Goal: Task Accomplishment & Management: Manage account settings

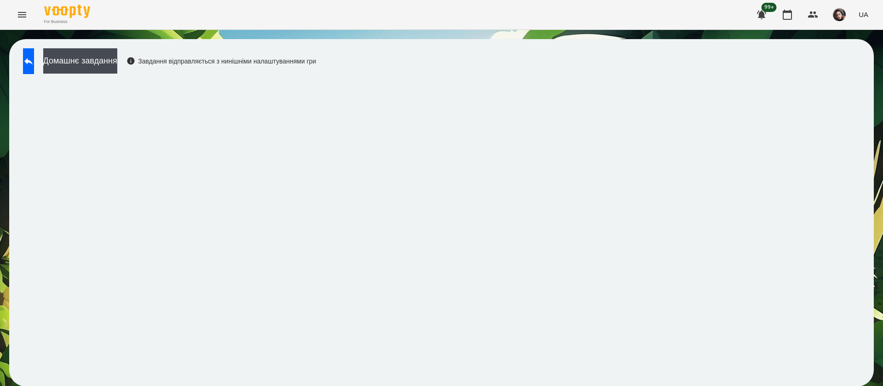
scroll to position [0, 0]
click at [27, 66] on button at bounding box center [28, 61] width 11 height 26
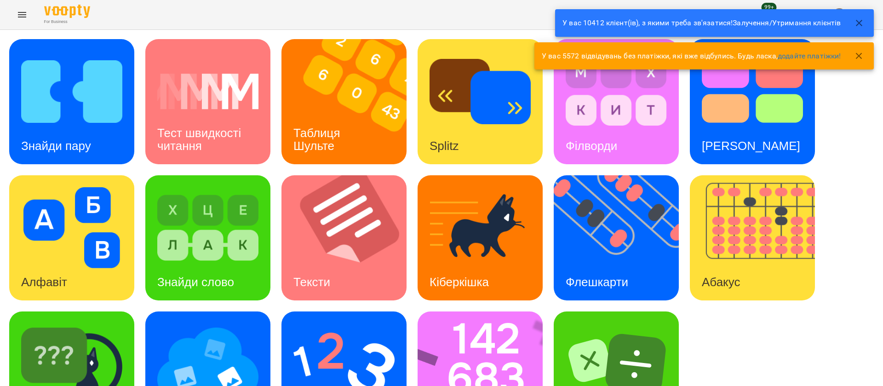
click at [858, 55] on icon "button" at bounding box center [859, 56] width 11 height 11
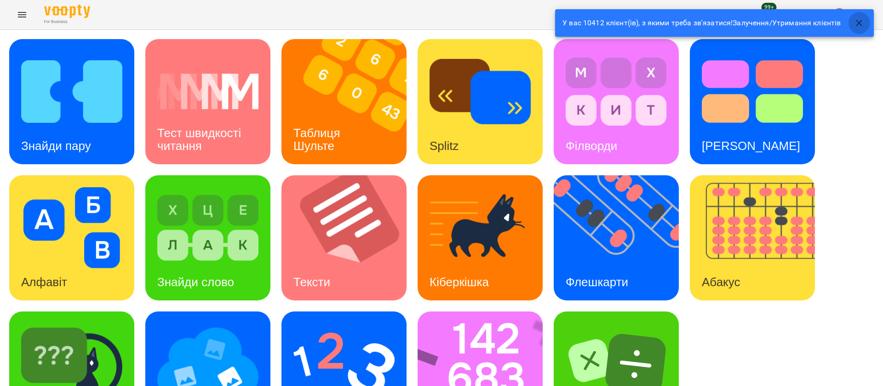
click at [859, 20] on icon "button" at bounding box center [859, 22] width 11 height 11
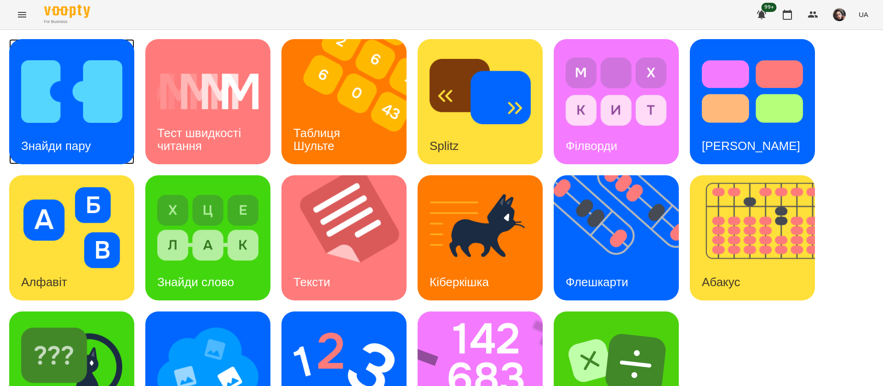
click at [92, 121] on img at bounding box center [71, 91] width 101 height 81
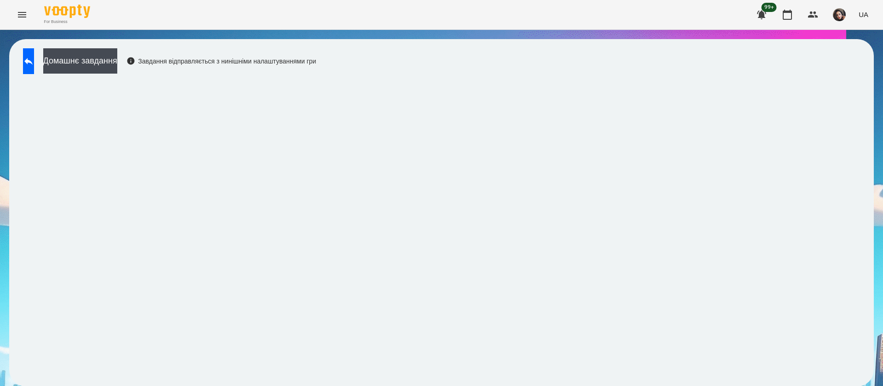
click at [444, 30] on div "Домашнє завдання Завдання відправляється з нинішніми налаштуваннями гри" at bounding box center [441, 213] width 883 height 366
click at [575, 28] on div "For Business 99+ UA" at bounding box center [441, 14] width 883 height 29
click at [574, 15] on div "For Business 99+ UA" at bounding box center [441, 14] width 883 height 29
click at [567, 67] on div "Домашнє завдання Завдання відправляється з нинішніми налаштуваннями гри" at bounding box center [441, 212] width 865 height 347
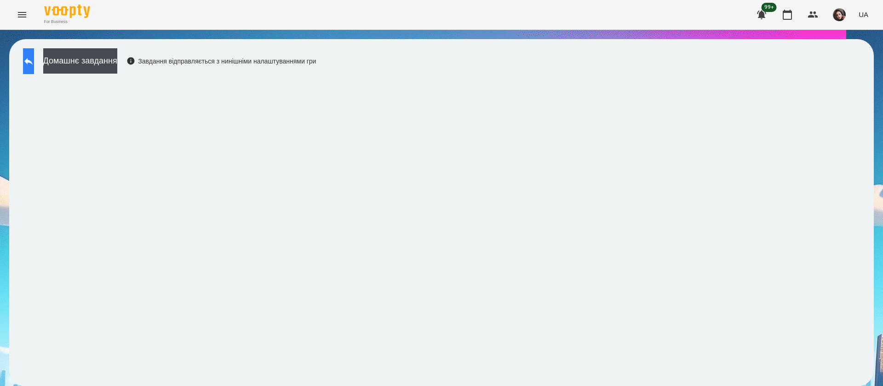
click at [30, 51] on button at bounding box center [28, 61] width 11 height 26
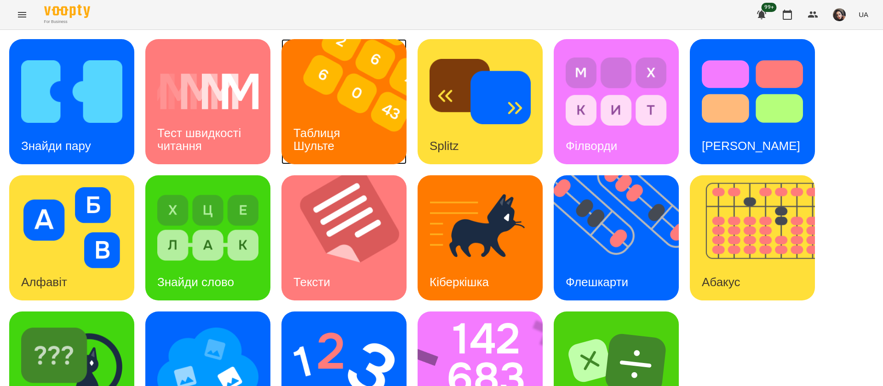
click at [320, 128] on h3 "Таблиця Шульте" at bounding box center [319, 139] width 50 height 26
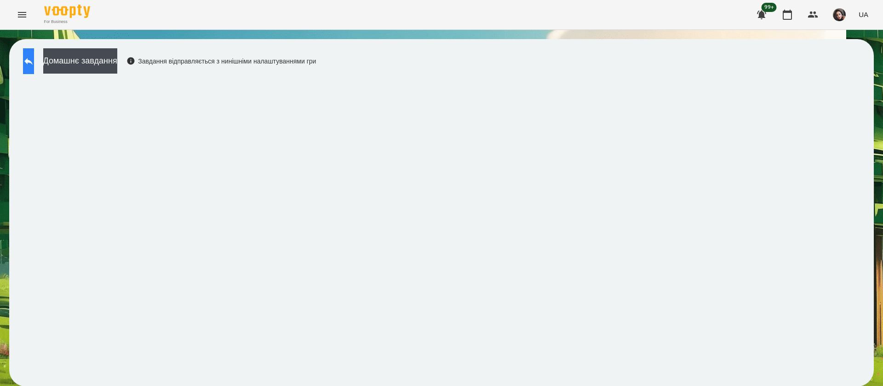
click at [33, 64] on icon at bounding box center [28, 61] width 11 height 11
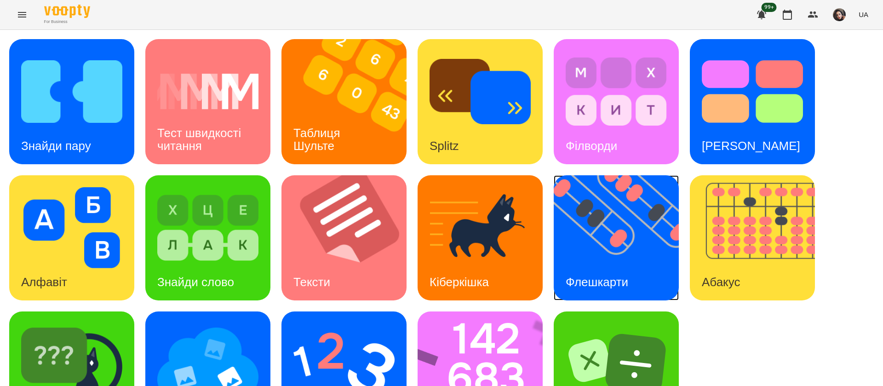
click at [619, 227] on img at bounding box center [622, 237] width 137 height 125
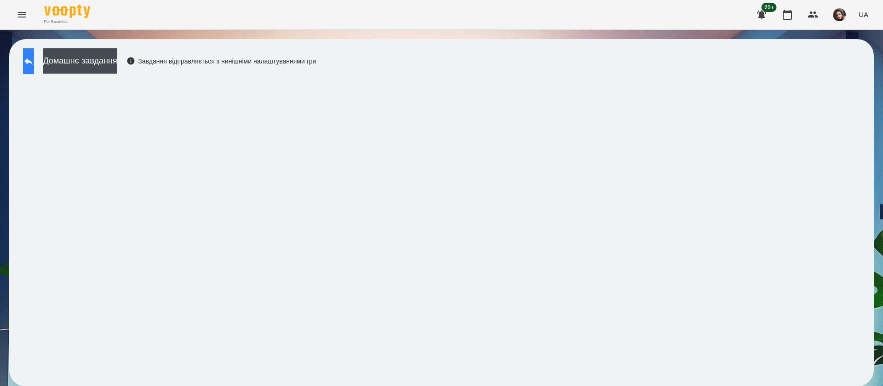
click at [32, 59] on button at bounding box center [28, 61] width 11 height 26
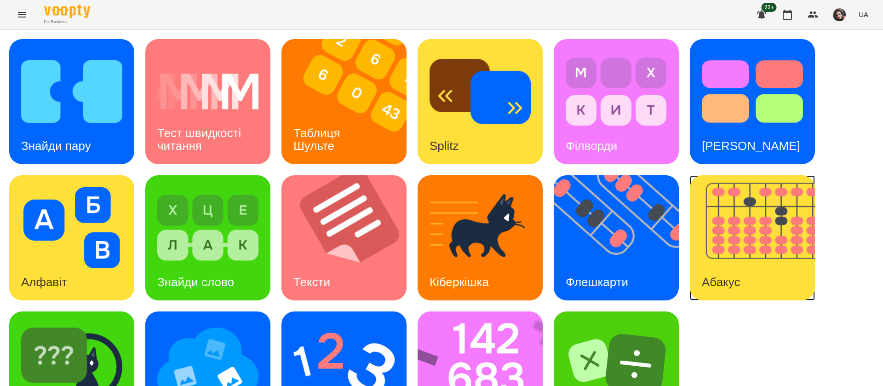
click at [718, 255] on img at bounding box center [758, 237] width 137 height 125
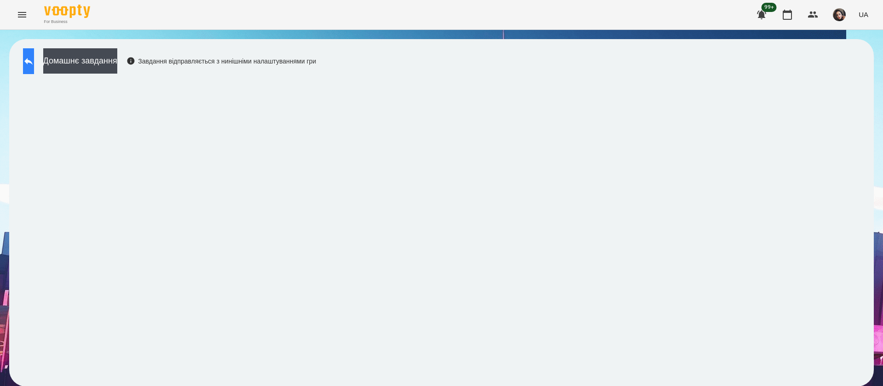
click at [34, 59] on icon at bounding box center [28, 61] width 11 height 11
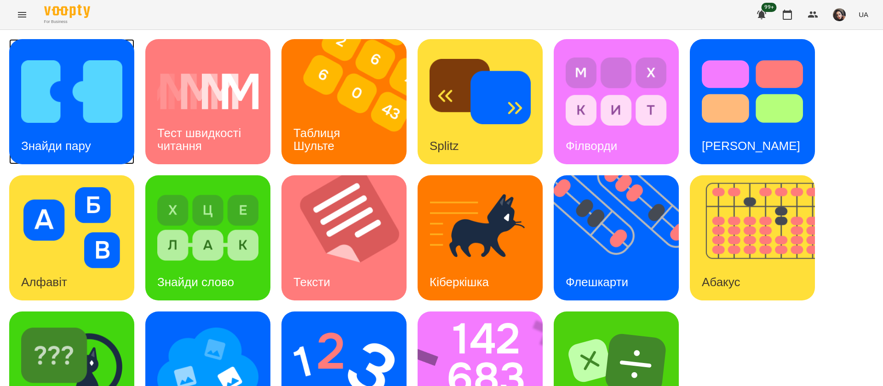
click at [57, 147] on h3 "Знайди пару" at bounding box center [56, 146] width 70 height 14
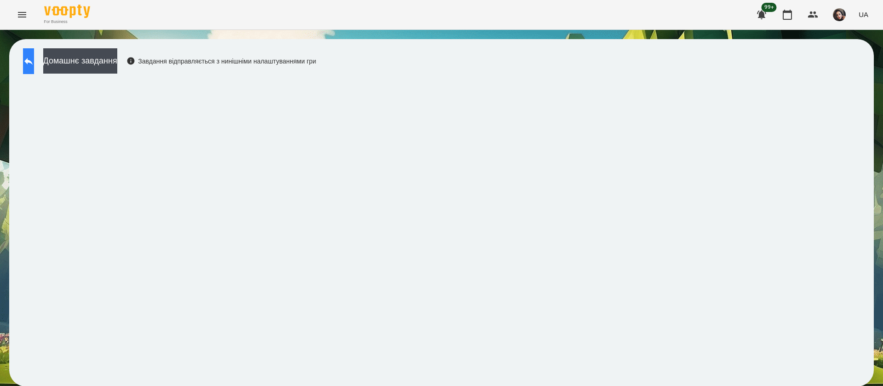
click at [34, 73] on button at bounding box center [28, 61] width 11 height 26
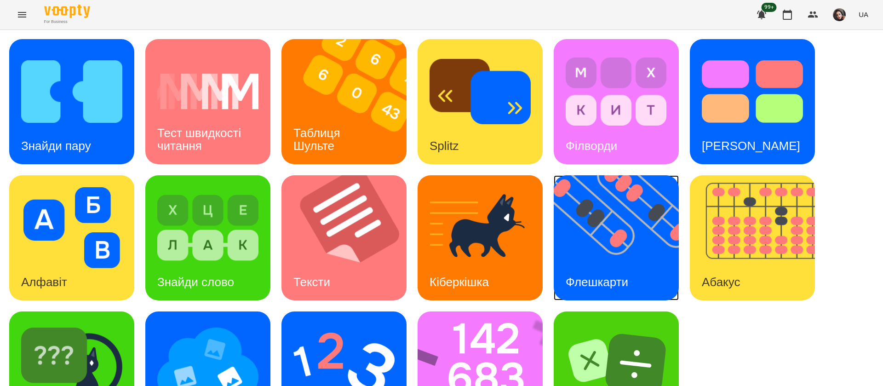
click at [612, 247] on img at bounding box center [622, 237] width 137 height 125
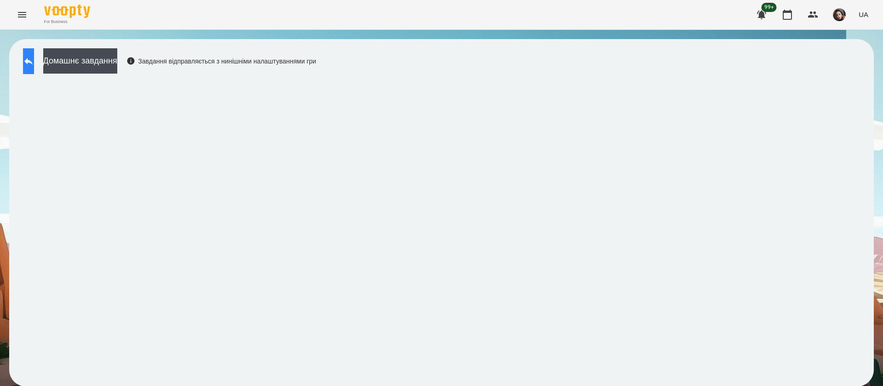
click at [34, 67] on button at bounding box center [28, 61] width 11 height 26
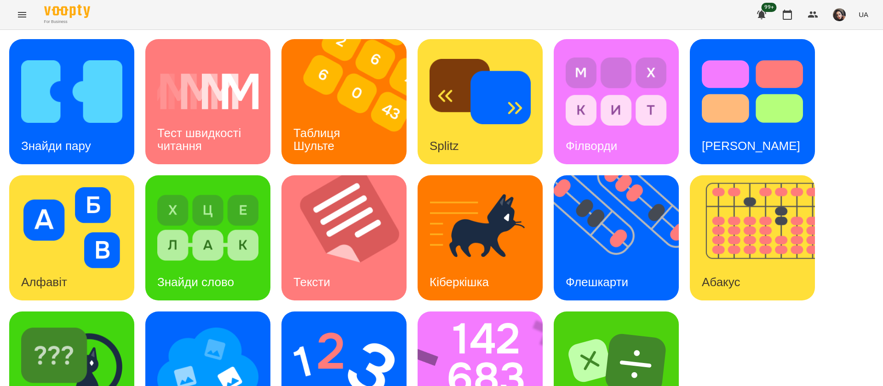
scroll to position [60, 0]
click at [469, 321] on img at bounding box center [486, 373] width 137 height 125
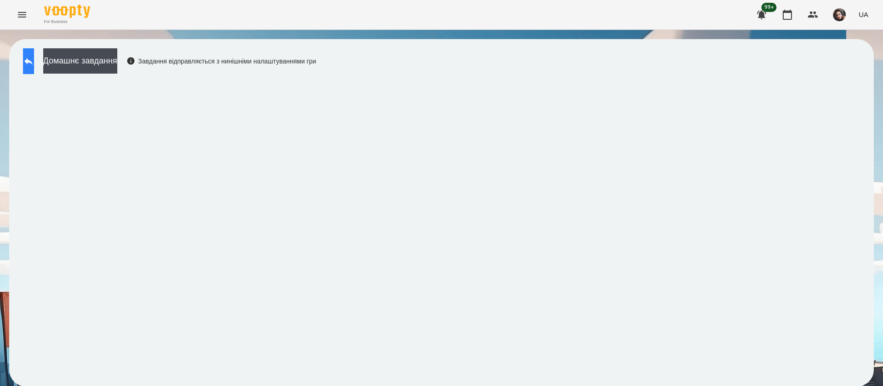
click at [34, 64] on icon at bounding box center [28, 61] width 11 height 11
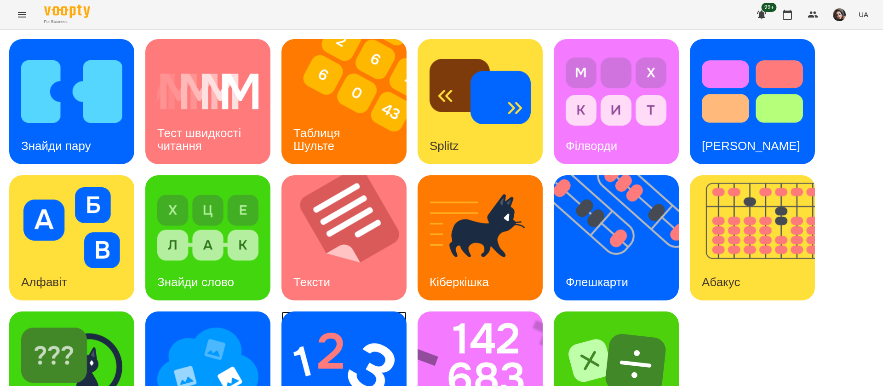
click at [341, 347] on img at bounding box center [344, 363] width 101 height 81
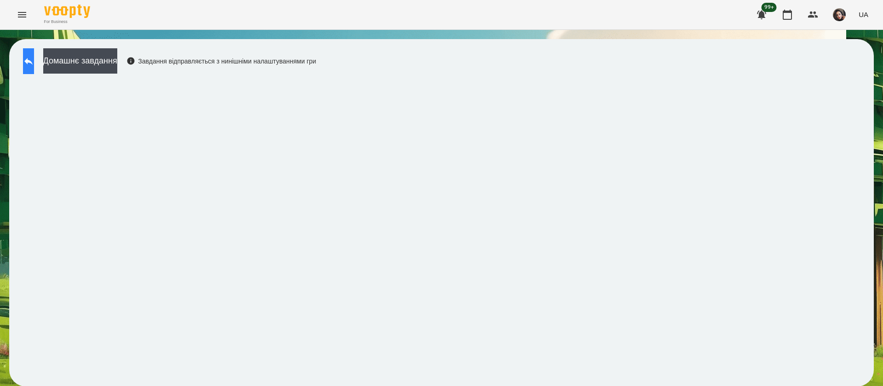
click at [33, 60] on icon at bounding box center [28, 61] width 8 height 7
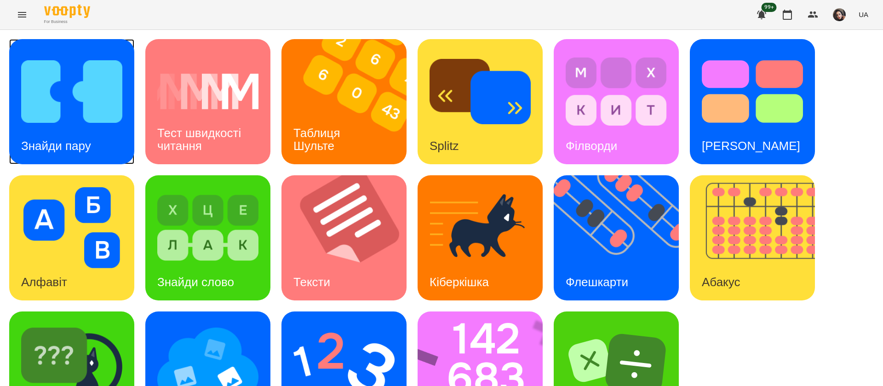
click at [94, 127] on div "Знайди пару" at bounding box center [71, 101] width 125 height 125
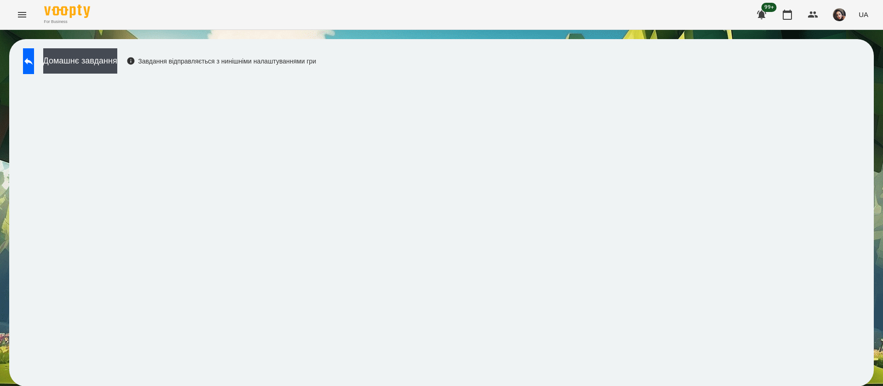
scroll to position [0, 0]
click at [30, 63] on button at bounding box center [28, 61] width 11 height 26
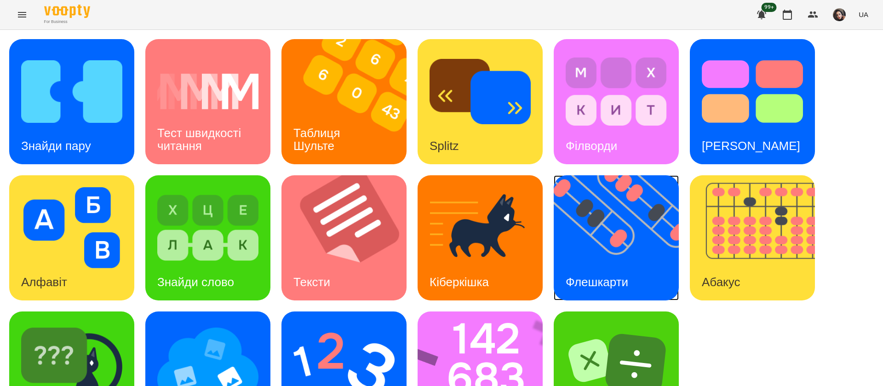
click at [618, 253] on img at bounding box center [622, 237] width 137 height 125
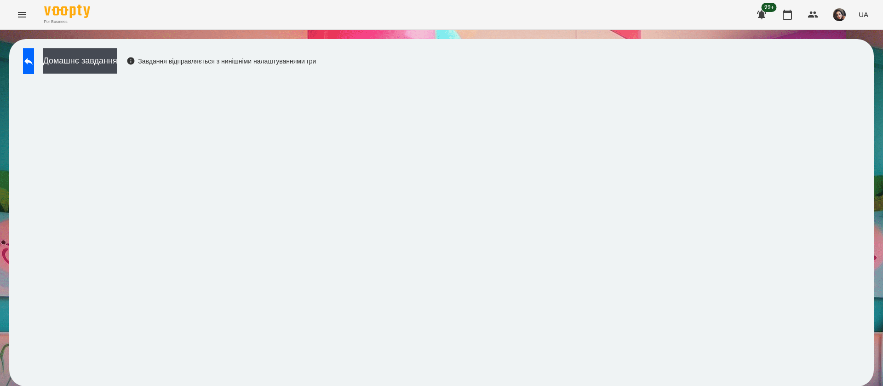
scroll to position [0, 0]
click at [34, 63] on icon at bounding box center [28, 61] width 11 height 11
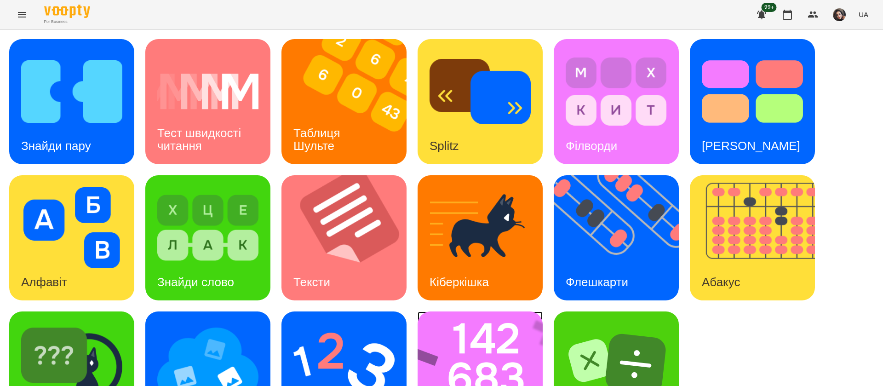
click at [486, 340] on img at bounding box center [486, 373] width 137 height 125
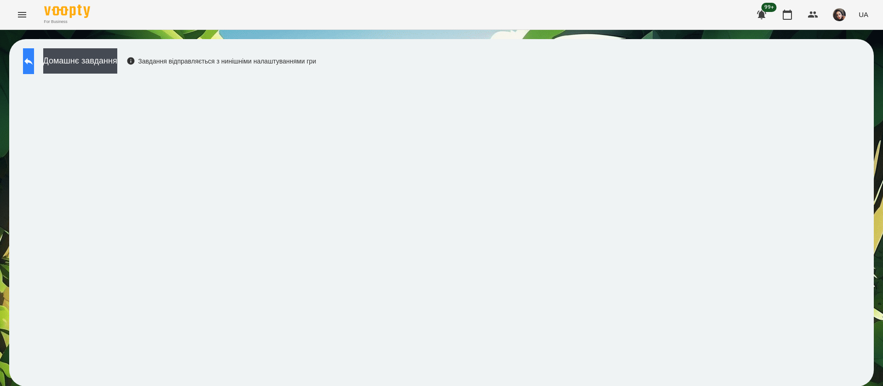
click at [29, 63] on button at bounding box center [28, 61] width 11 height 26
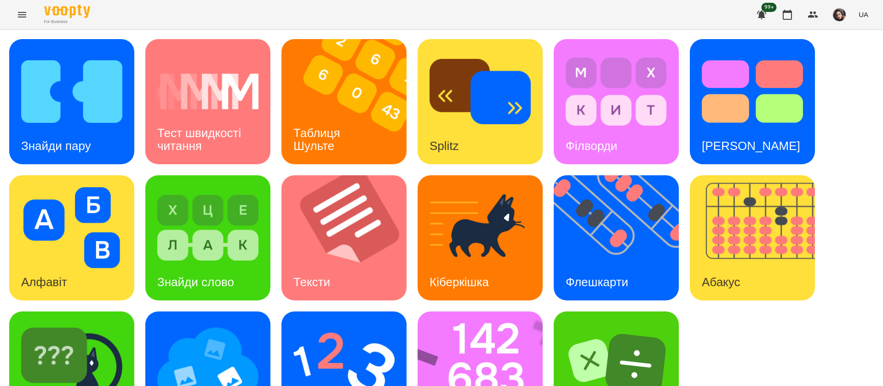
scroll to position [60, 0]
click at [357, 323] on img at bounding box center [344, 363] width 101 height 81
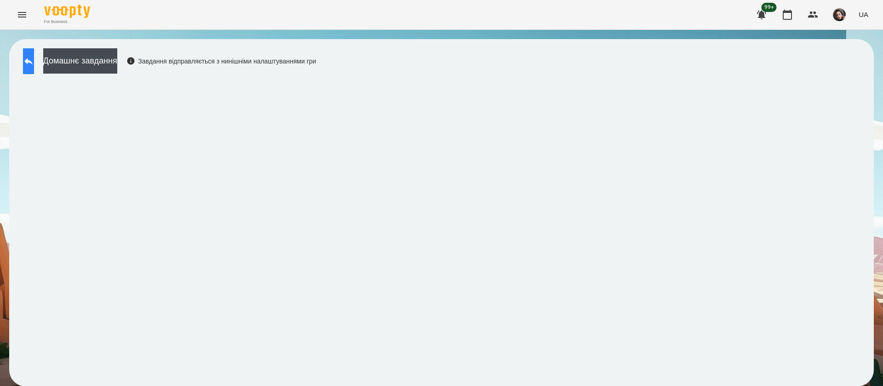
click at [34, 62] on icon at bounding box center [28, 61] width 11 height 11
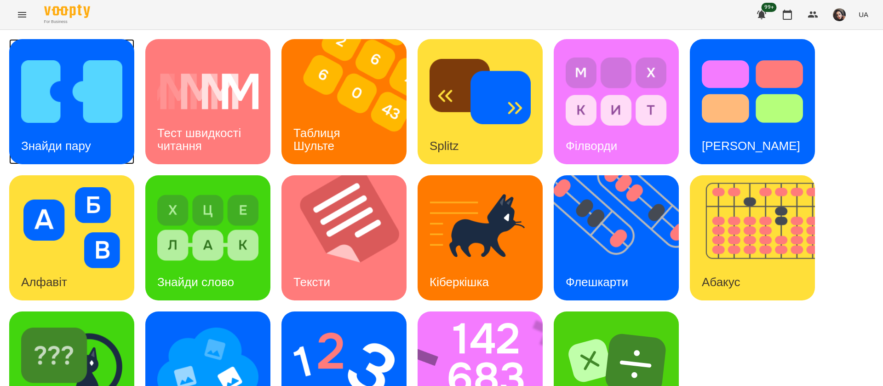
click at [100, 99] on img at bounding box center [71, 91] width 101 height 81
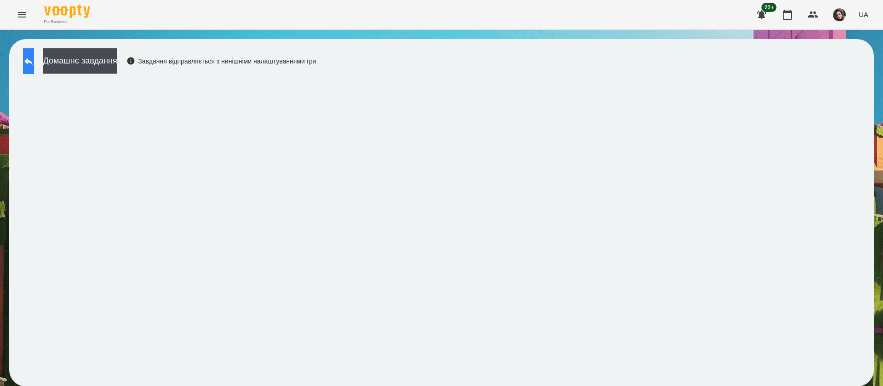
click at [52, 69] on div "Домашнє завдання Завдання відправляється з нинішніми налаштуваннями гри" at bounding box center [167, 63] width 298 height 30
click at [34, 65] on button at bounding box center [28, 61] width 11 height 26
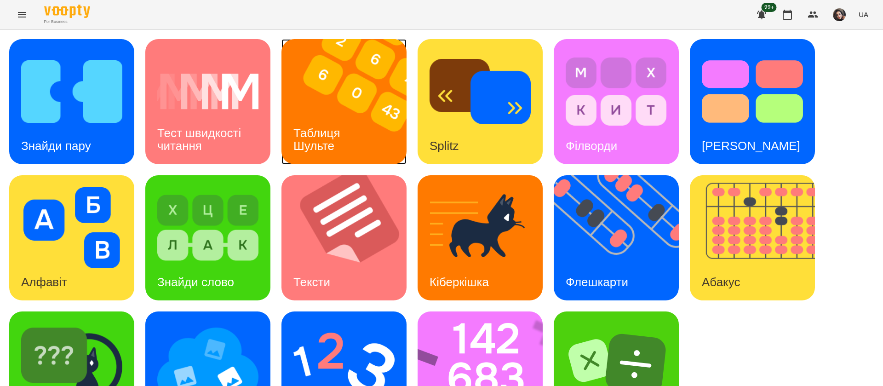
click at [326, 117] on div "Таблиця Шульте" at bounding box center [319, 139] width 74 height 49
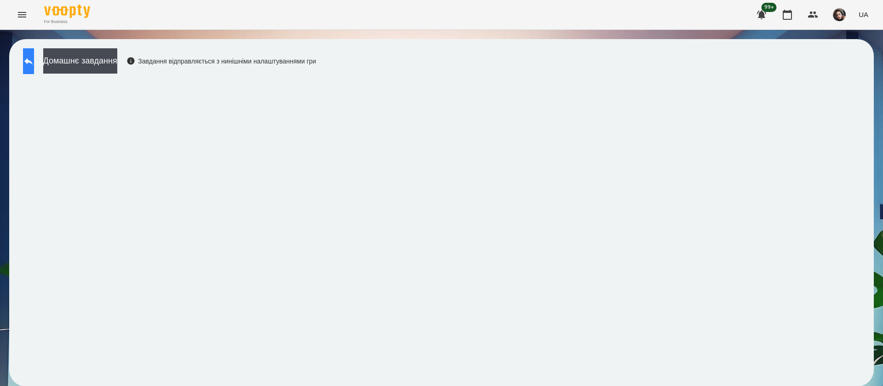
click at [27, 58] on button at bounding box center [28, 61] width 11 height 26
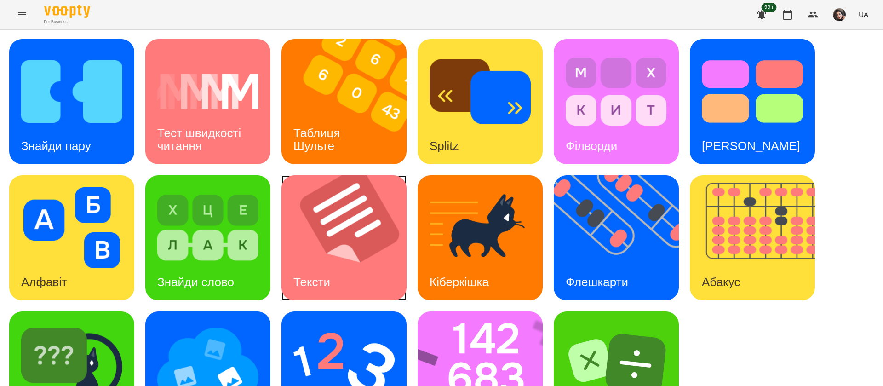
click at [374, 202] on img at bounding box center [350, 237] width 137 height 125
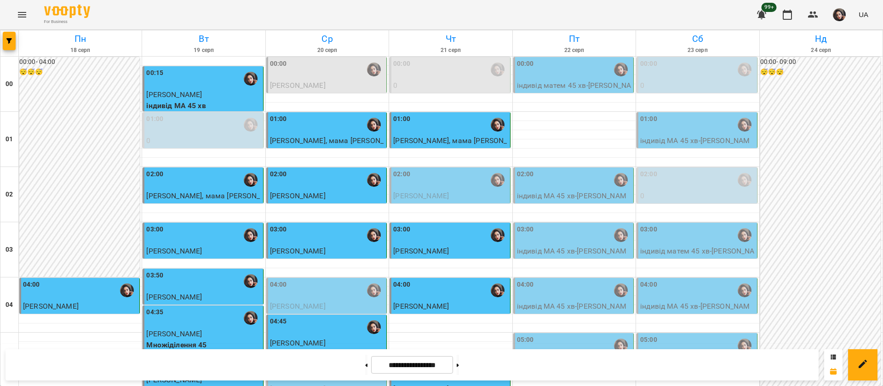
click at [546, 178] on div "02:00" at bounding box center [574, 179] width 115 height 21
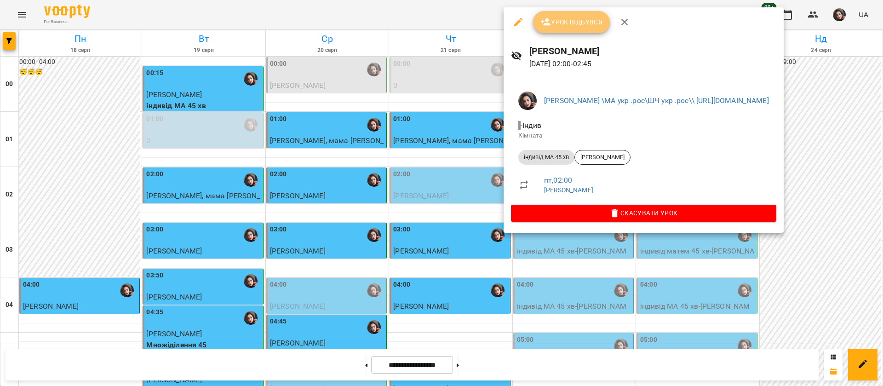
click at [554, 24] on span "Урок відбувся" at bounding box center [572, 22] width 63 height 11
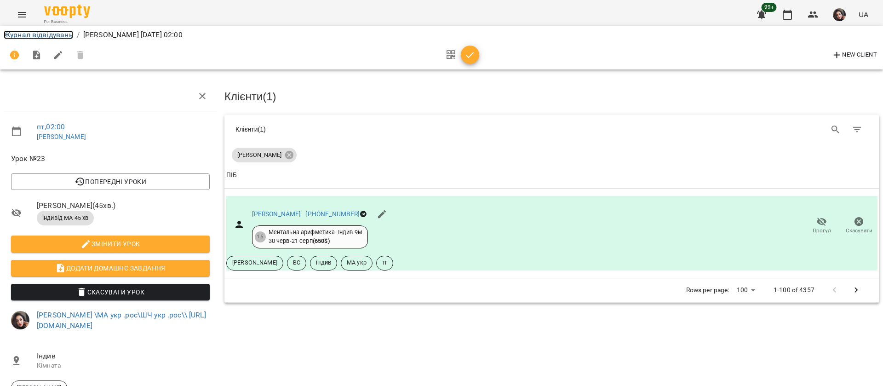
click at [43, 38] on link "Журнал відвідувань" at bounding box center [38, 34] width 69 height 9
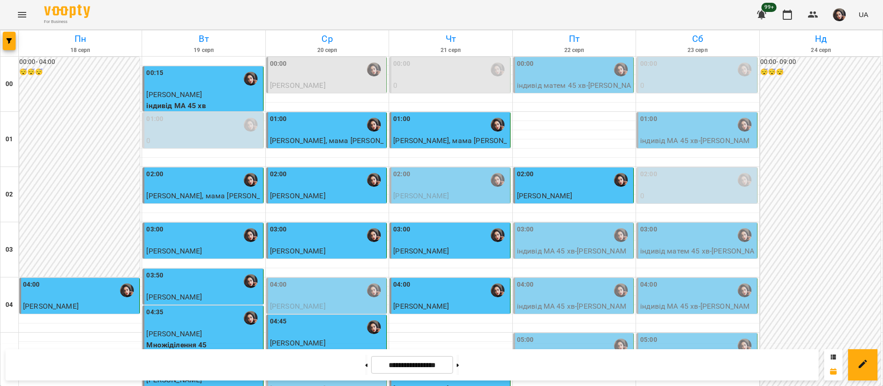
click at [566, 76] on div "00:00" at bounding box center [574, 69] width 115 height 21
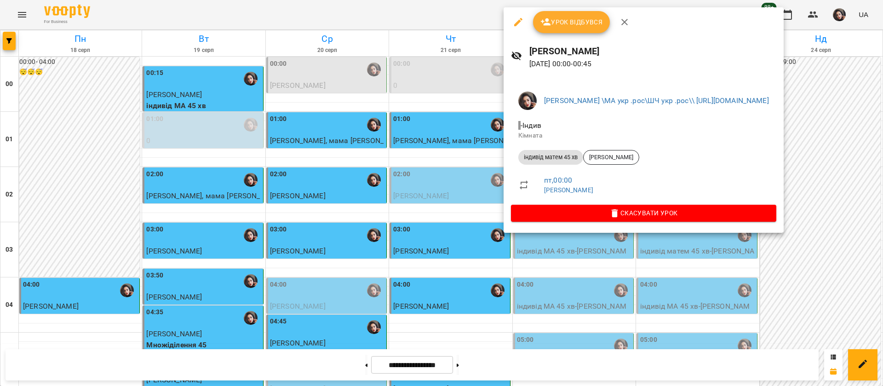
click at [578, 22] on span "Урок відбувся" at bounding box center [572, 22] width 63 height 11
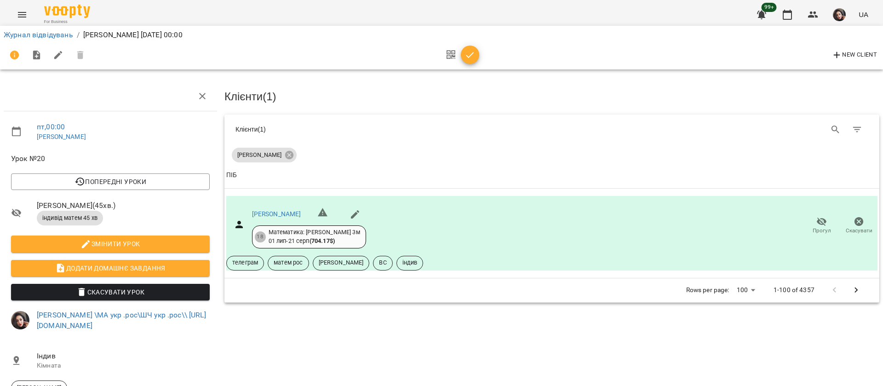
click at [49, 29] on div "Журнал відвідувань / Гусак Олена пт, 22 серп 2025 00:00" at bounding box center [442, 35] width 880 height 15
click at [46, 36] on link "Журнал відвідувань" at bounding box center [38, 34] width 69 height 9
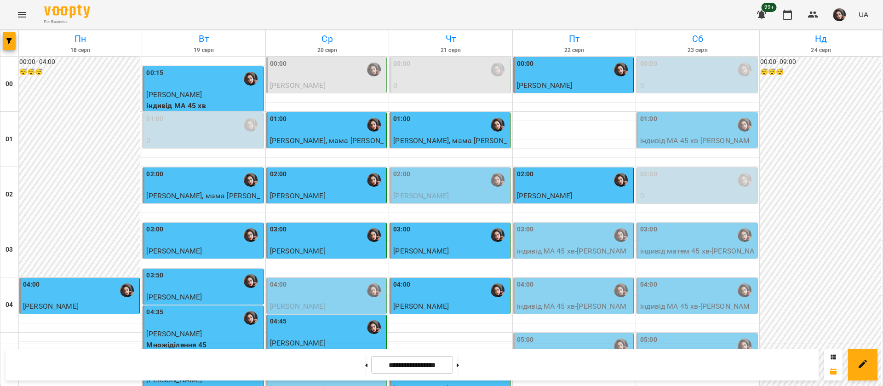
scroll to position [71, 0]
click at [565, 225] on div "03:00" at bounding box center [574, 235] width 115 height 21
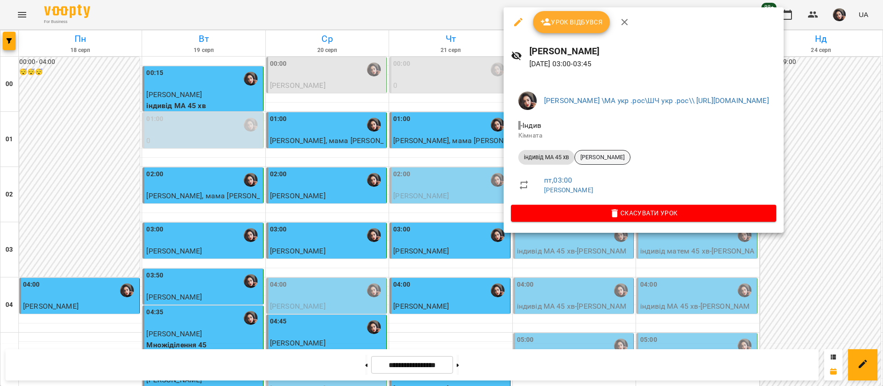
click at [616, 157] on span "[PERSON_NAME]" at bounding box center [602, 157] width 55 height 8
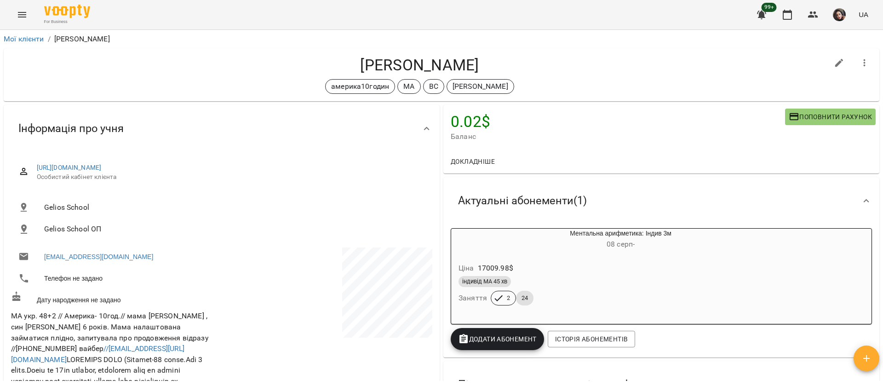
drag, startPoint x: 344, startPoint y: 63, endPoint x: 509, endPoint y: 73, distance: 165.4
click at [509, 73] on h4 "[PERSON_NAME]" at bounding box center [420, 65] width 818 height 19
copy h4 "[PERSON_NAME]"
click at [22, 17] on icon "Menu" at bounding box center [22, 14] width 11 height 11
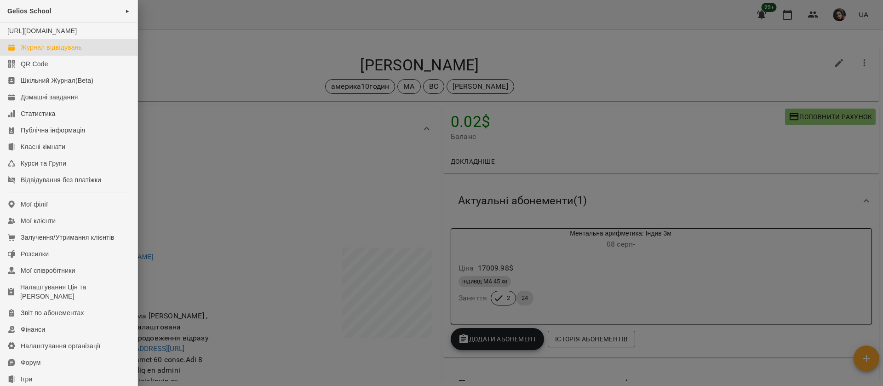
click at [51, 52] on div "Журнал відвідувань" at bounding box center [51, 47] width 61 height 9
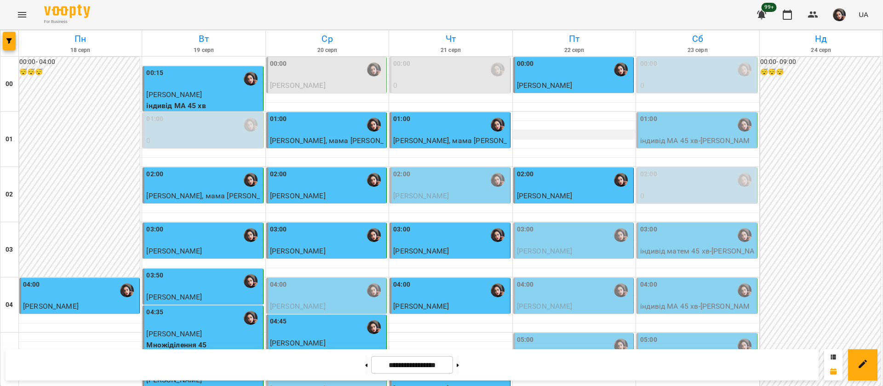
scroll to position [69, 0]
click at [552, 225] on div "03:00" at bounding box center [574, 235] width 115 height 21
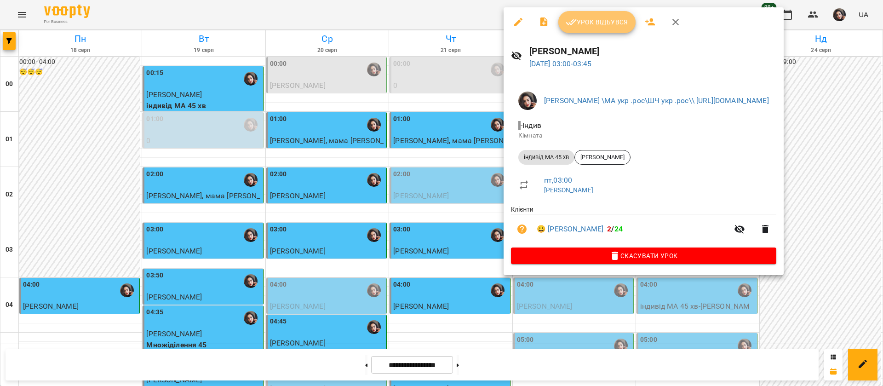
click at [595, 25] on span "Урок відбувся" at bounding box center [597, 22] width 63 height 11
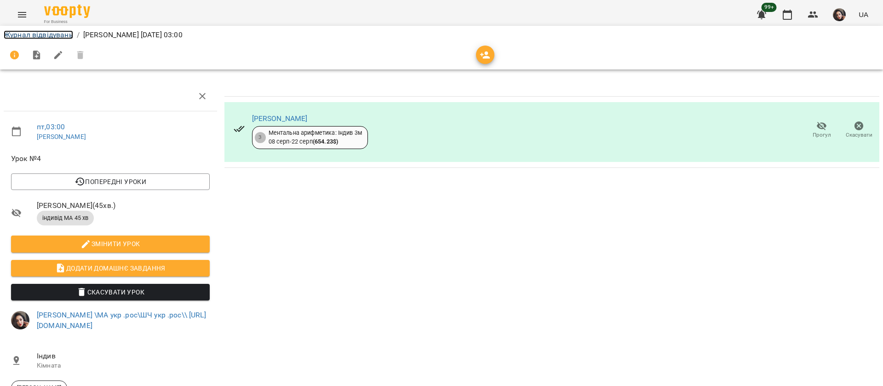
click at [55, 36] on link "Журнал відвідувань" at bounding box center [38, 34] width 69 height 9
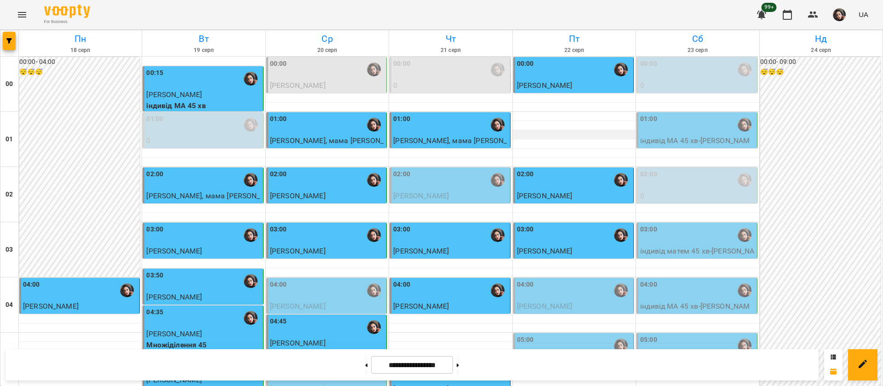
scroll to position [69, 0]
click at [552, 302] on span "Oleksandr Pashchuk" at bounding box center [545, 306] width 56 height 9
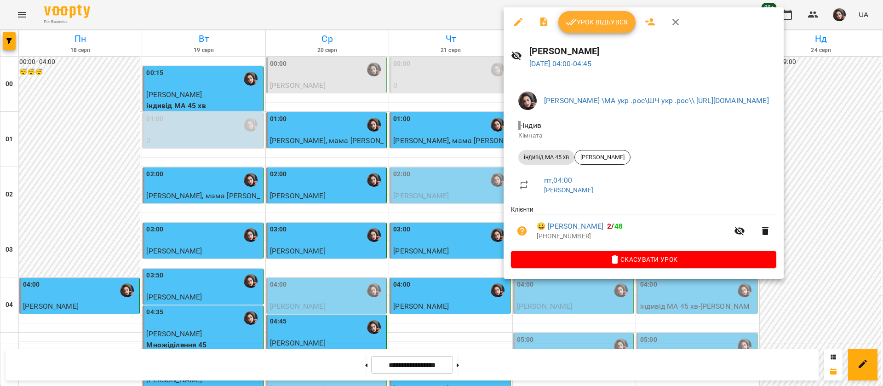
click at [586, 14] on button "Урок відбувся" at bounding box center [597, 22] width 77 height 22
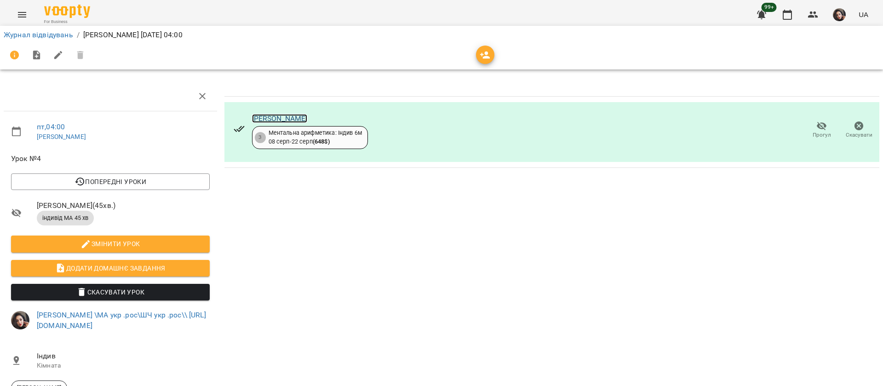
click at [294, 116] on link "Oleksandr Pashchuk" at bounding box center [280, 118] width 56 height 9
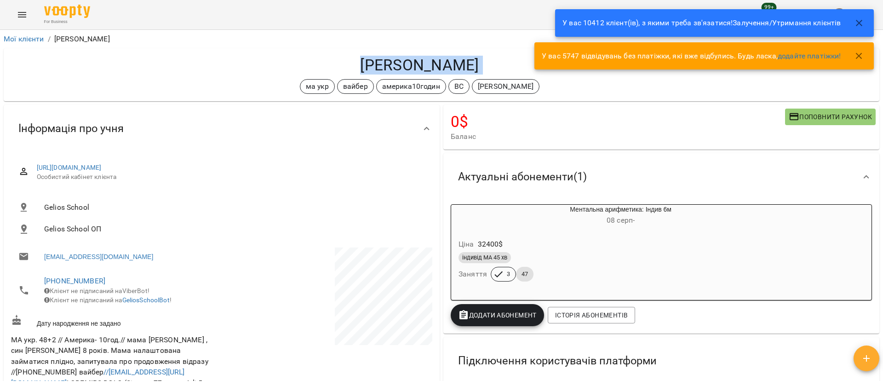
drag, startPoint x: 347, startPoint y: 64, endPoint x: 474, endPoint y: 79, distance: 127.8
click at [474, 79] on div "[PERSON_NAME] ма укр вайбер америка10годин ВС [PERSON_NAME]" at bounding box center [420, 75] width 818 height 38
copy div "[PERSON_NAME] ма укр вайбер америка10годин ВС [PERSON_NAME]"
click at [681, 141] on span "Баланс" at bounding box center [618, 136] width 334 height 11
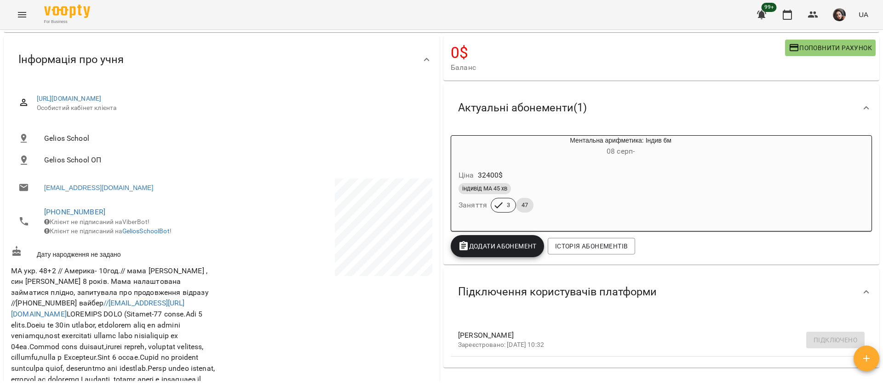
click at [28, 13] on button "Menu" at bounding box center [22, 15] width 22 height 22
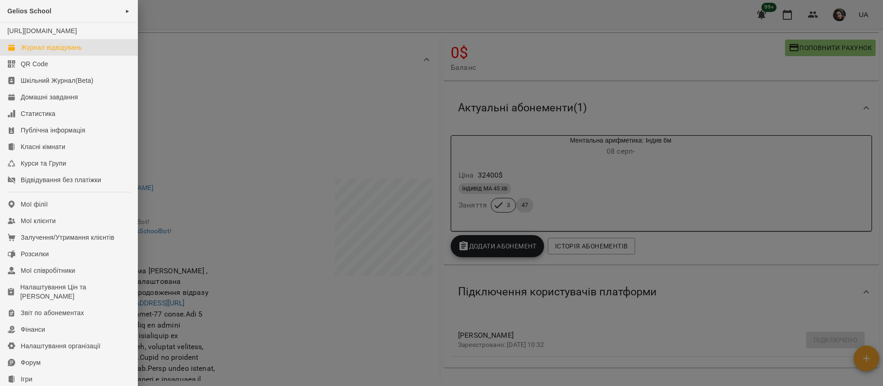
click at [60, 52] on div "Журнал відвідувань" at bounding box center [51, 47] width 61 height 9
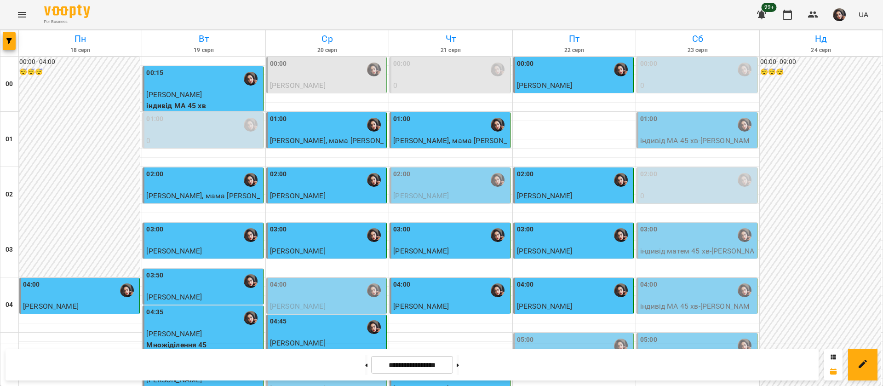
click at [588, 240] on div "03:00" at bounding box center [574, 235] width 115 height 21
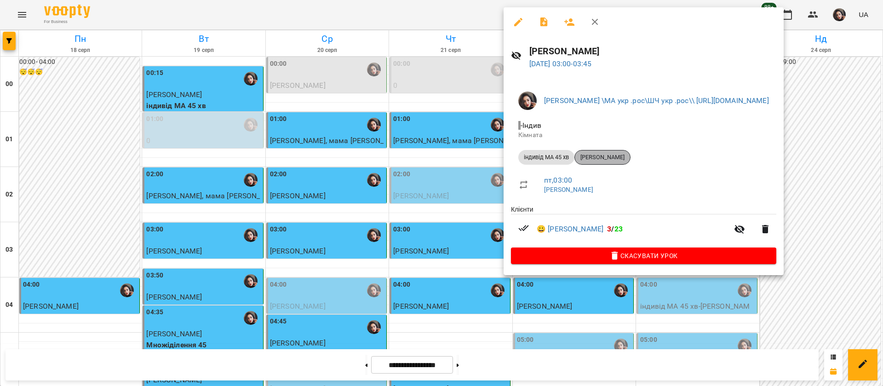
click at [599, 159] on span "[PERSON_NAME]" at bounding box center [602, 157] width 55 height 8
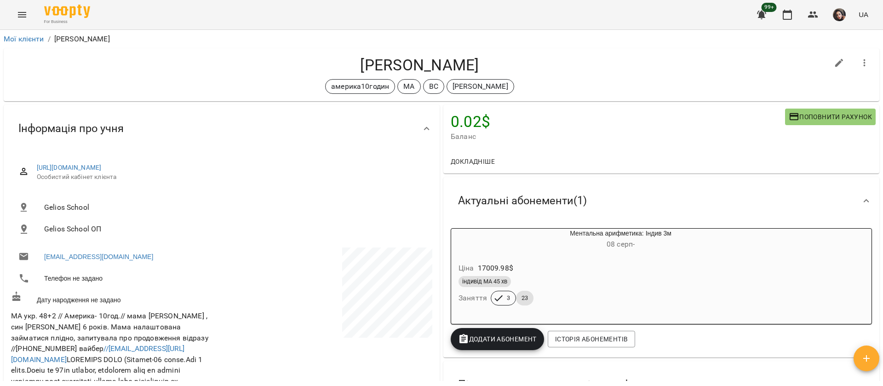
drag, startPoint x: 349, startPoint y: 62, endPoint x: 490, endPoint y: 70, distance: 140.6
click at [490, 70] on h4 "[PERSON_NAME]" at bounding box center [420, 65] width 818 height 19
copy h4 "[PERSON_NAME]"
click at [30, 15] on button "Menu" at bounding box center [22, 15] width 22 height 22
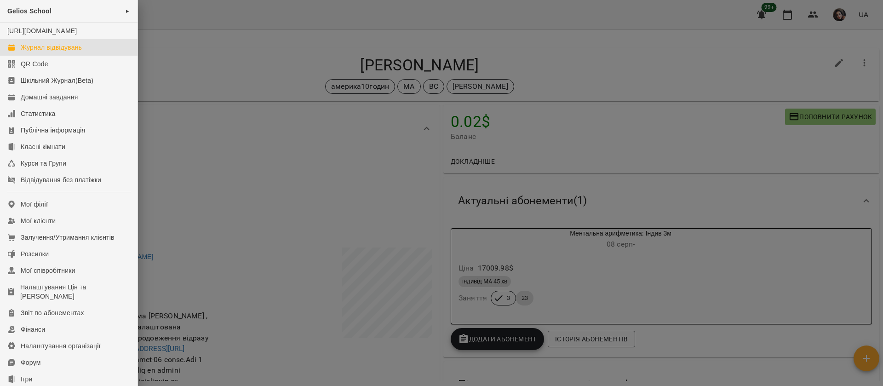
click at [65, 52] on div "Журнал відвідувань" at bounding box center [51, 47] width 61 height 9
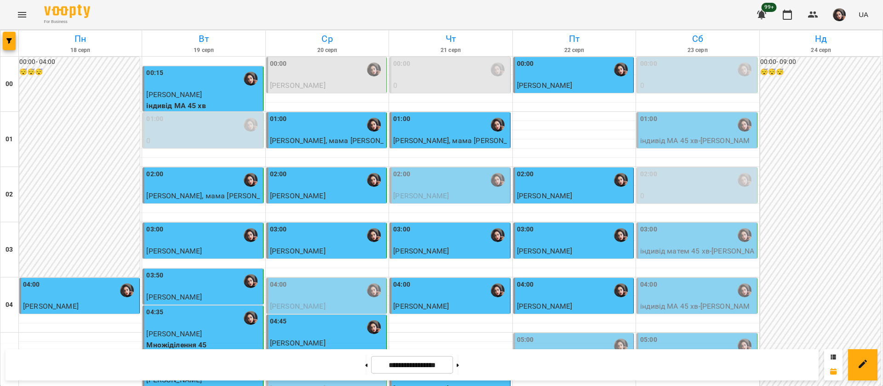
scroll to position [207, 0]
click at [567, 335] on div "05:00" at bounding box center [574, 345] width 115 height 21
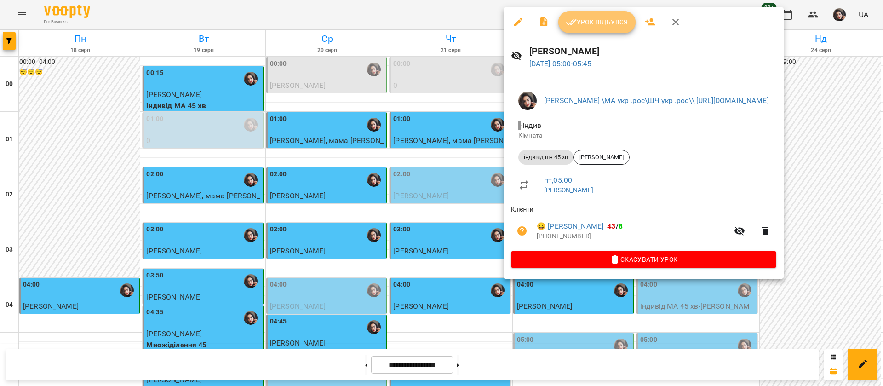
click at [580, 24] on span "Урок відбувся" at bounding box center [597, 22] width 63 height 11
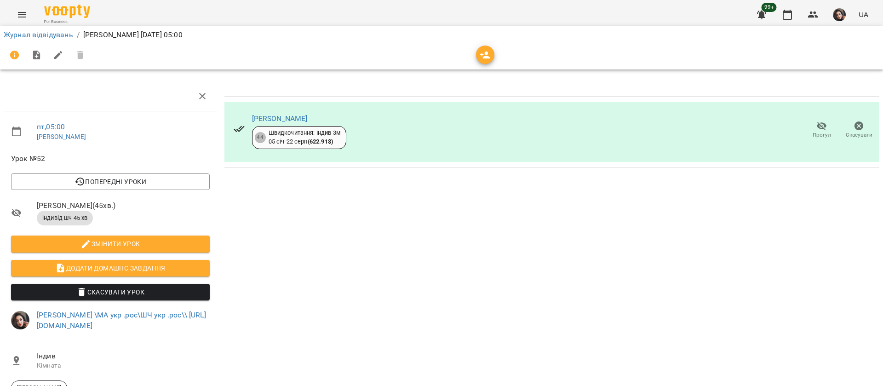
click at [580, 24] on div "Журнал відвідувань / [PERSON_NAME] [DATE] 05:00" at bounding box center [441, 47] width 887 height 47
